Goal: Information Seeking & Learning: Learn about a topic

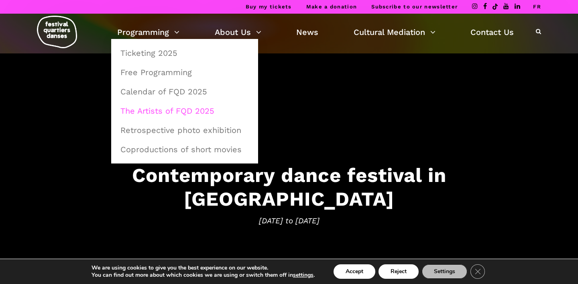
click at [159, 112] on link "The Artists of FQD 2025" at bounding box center [185, 111] width 138 height 18
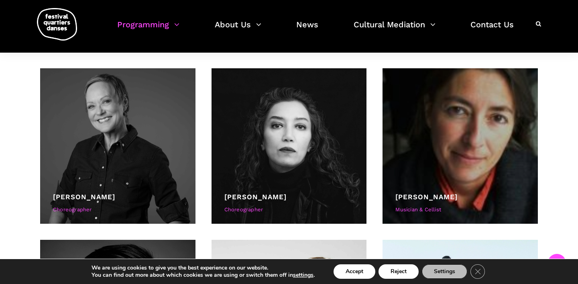
scroll to position [701, 0]
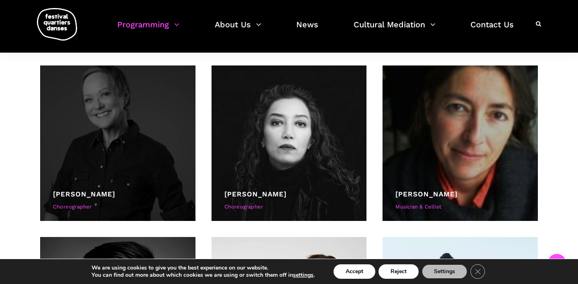
click at [142, 175] on div at bounding box center [117, 142] width 155 height 155
click at [112, 165] on div at bounding box center [117, 142] width 155 height 155
click at [82, 196] on link "[PERSON_NAME]" at bounding box center [84, 194] width 62 height 8
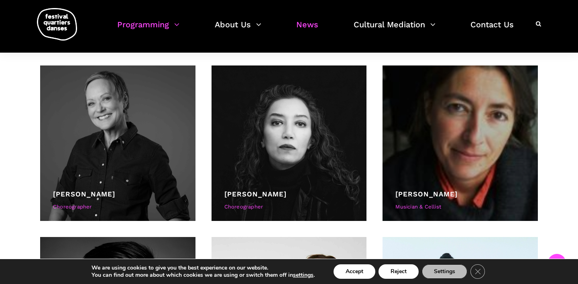
click at [310, 26] on link "News" at bounding box center [307, 30] width 22 height 24
